Goal: Information Seeking & Learning: Learn about a topic

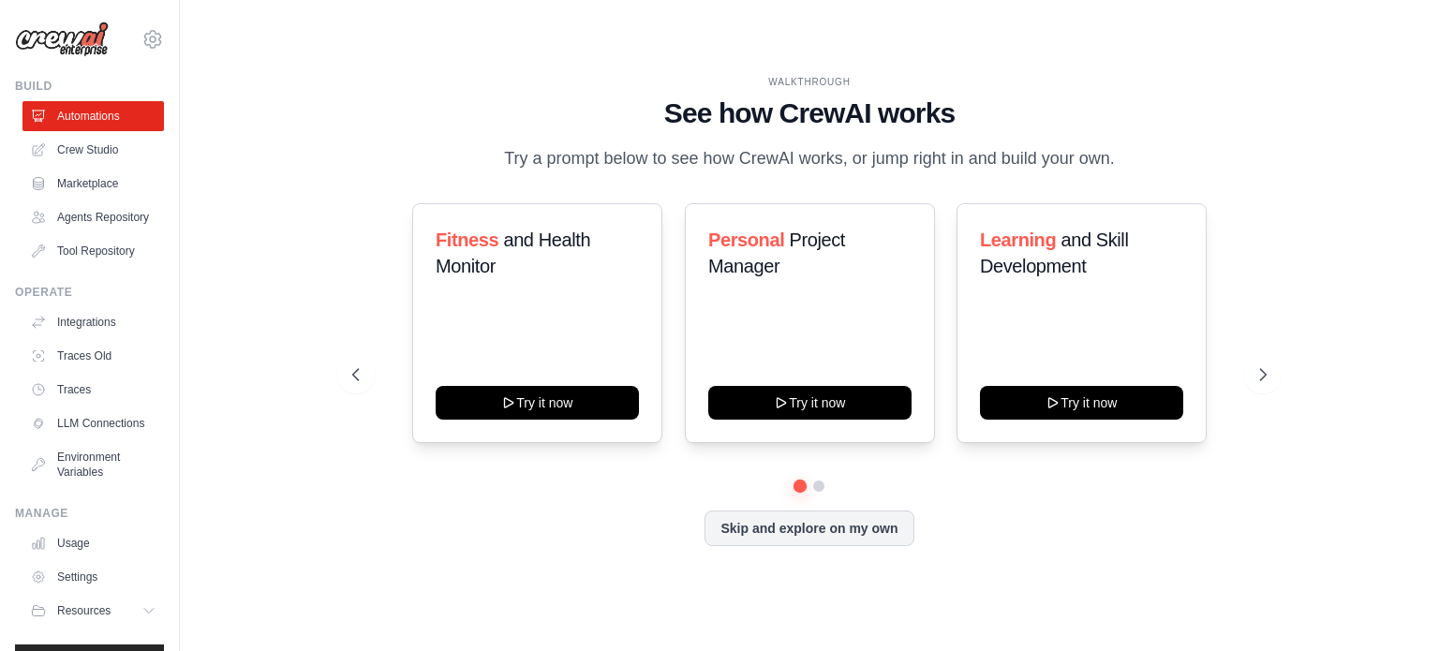
click at [72, 34] on img at bounding box center [62, 40] width 94 height 36
click at [82, 438] on link "LLM Connections" at bounding box center [94, 423] width 141 height 30
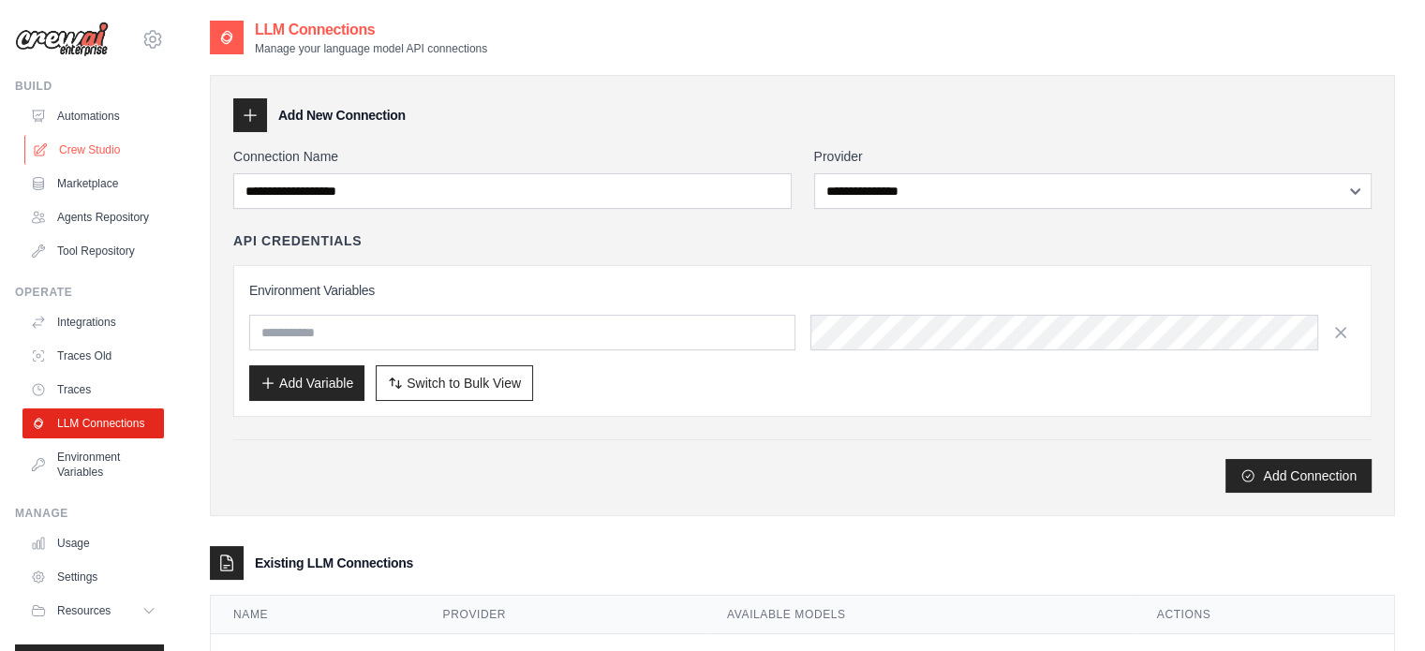
click at [79, 142] on link "Crew Studio" at bounding box center [94, 150] width 141 height 30
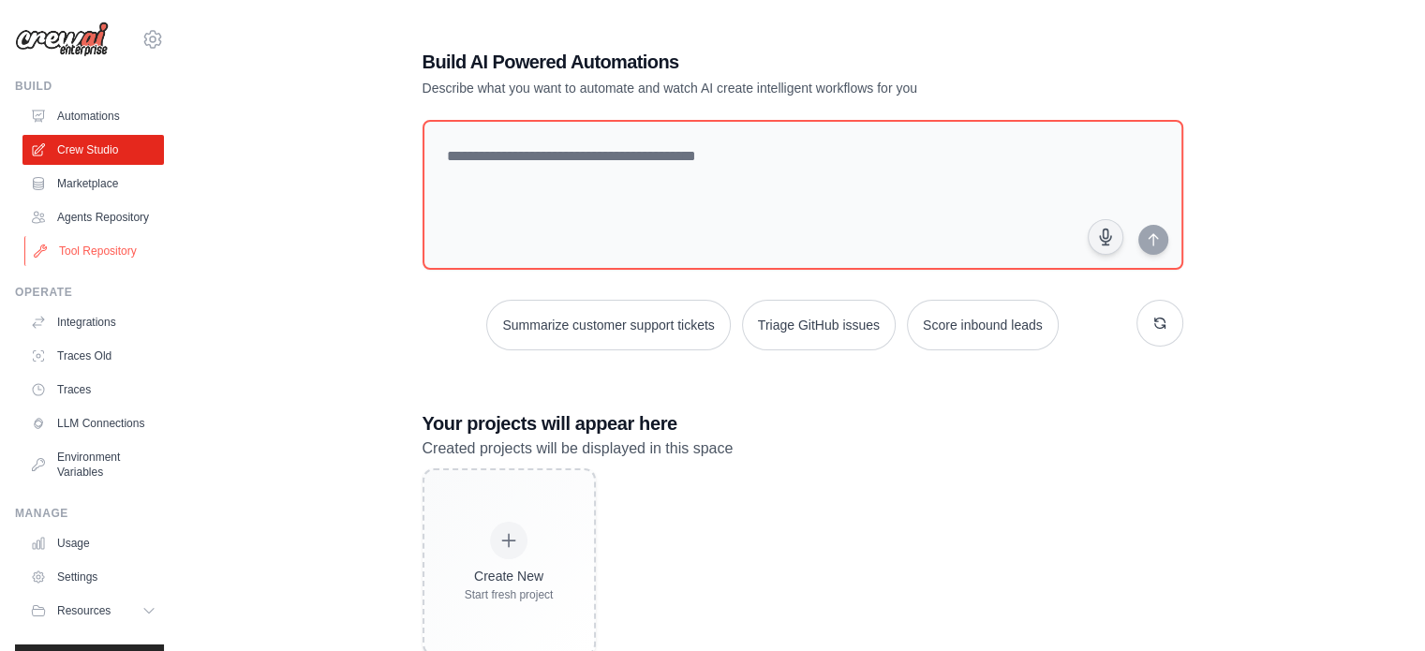
click at [82, 264] on link "Tool Repository" at bounding box center [94, 251] width 141 height 30
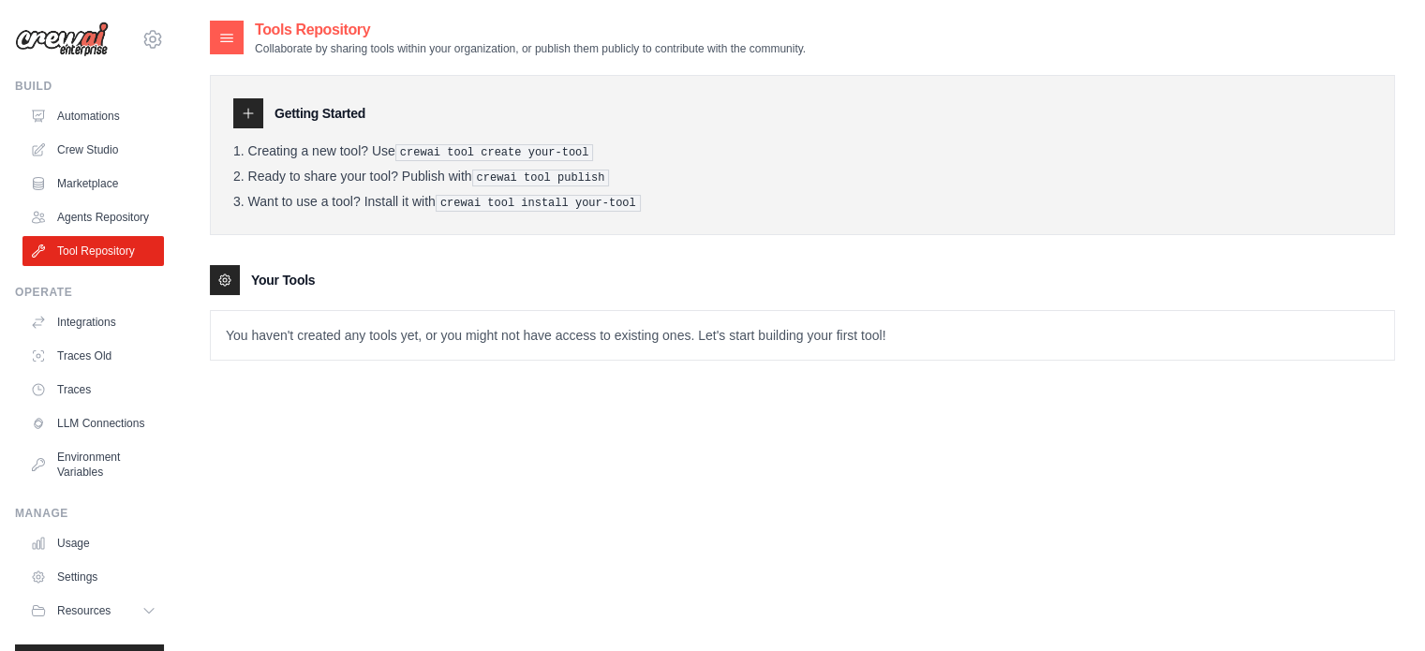
click at [72, 39] on img at bounding box center [62, 40] width 94 height 36
click at [141, 36] on icon at bounding box center [152, 39] width 22 height 22
click at [30, 82] on div "Build" at bounding box center [89, 86] width 149 height 15
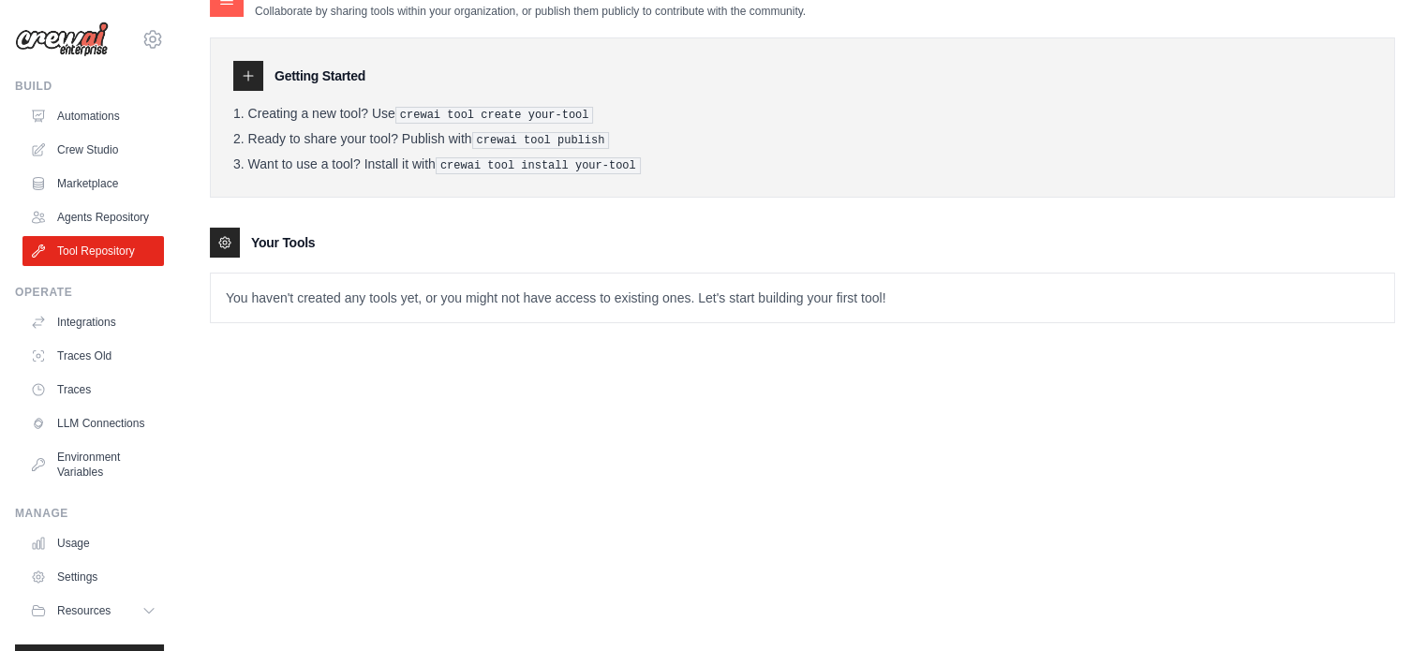
scroll to position [69, 0]
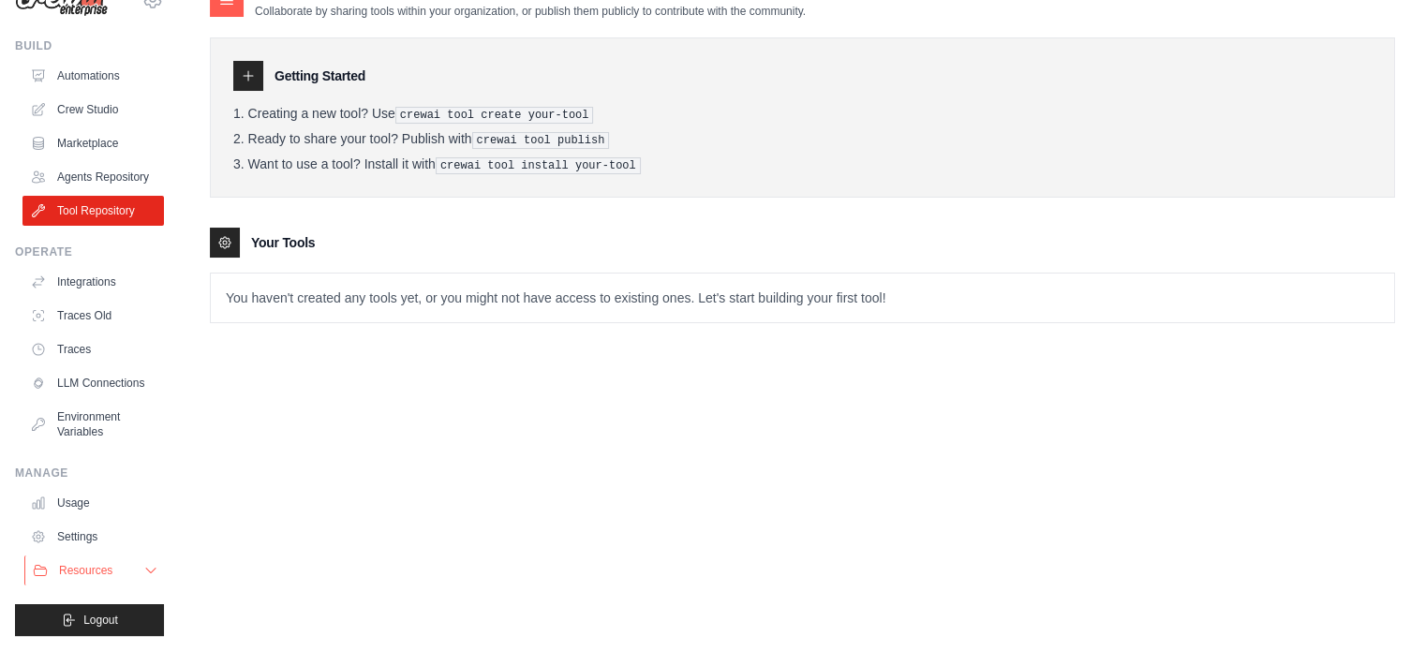
click at [61, 567] on span "Resources" at bounding box center [85, 570] width 53 height 15
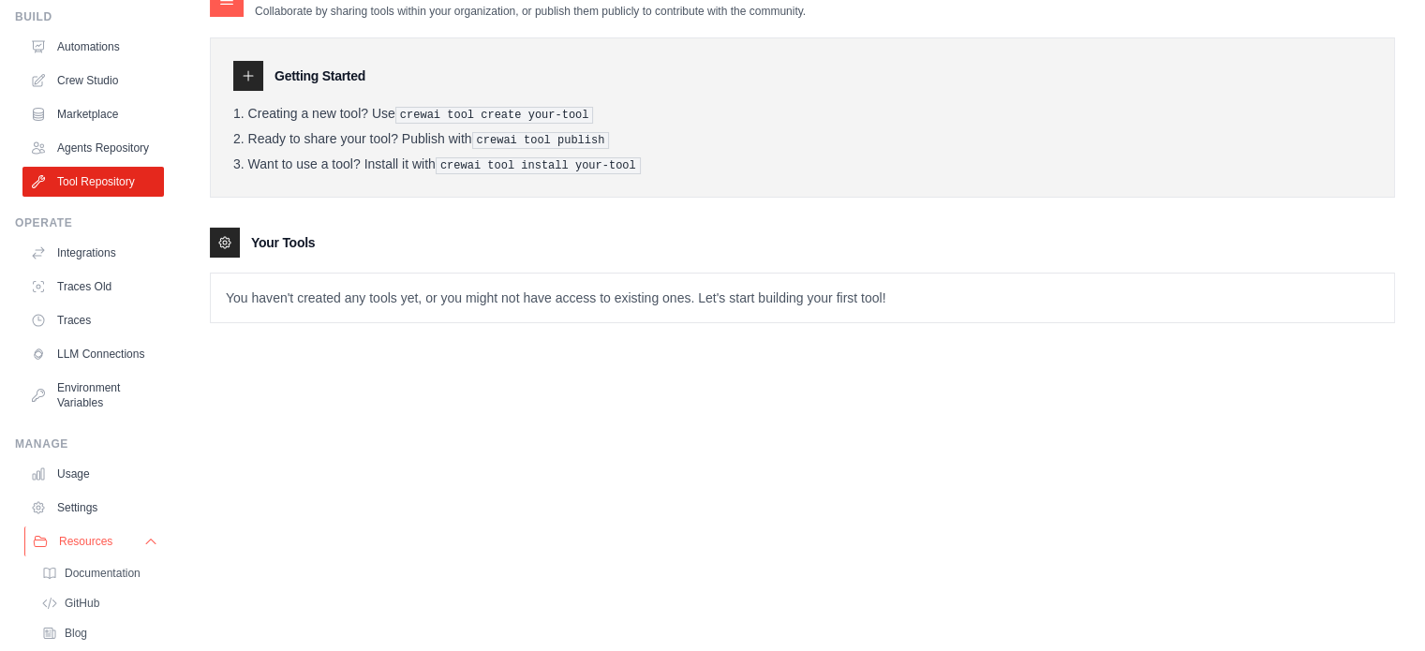
scroll to position [189, 0]
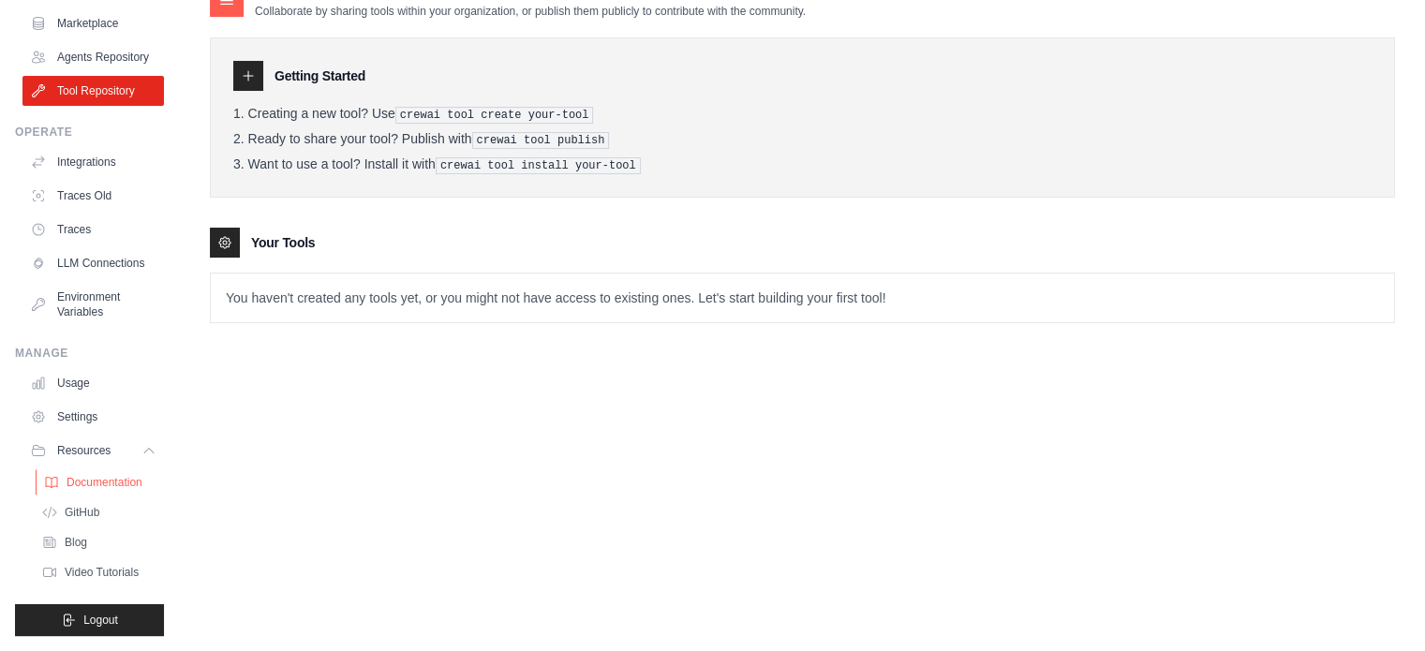
click at [120, 482] on span "Documentation" at bounding box center [105, 482] width 76 height 15
click at [85, 569] on span "Video Tutorials" at bounding box center [104, 572] width 74 height 15
